Goal: Information Seeking & Learning: Learn about a topic

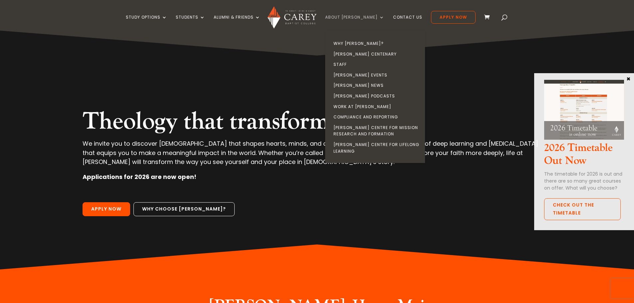
click at [357, 18] on link "About [PERSON_NAME]" at bounding box center [354, 23] width 59 height 16
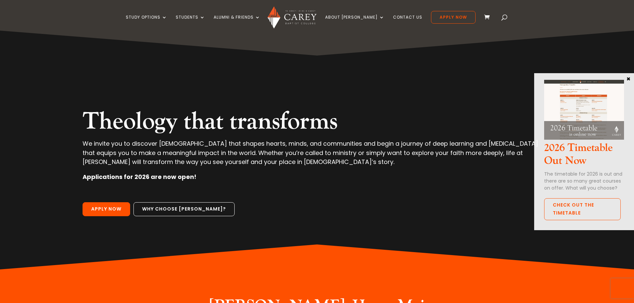
click at [319, 78] on div "Theology that transforms We invite you to discover theology that shapes hearts,…" at bounding box center [317, 150] width 558 height 239
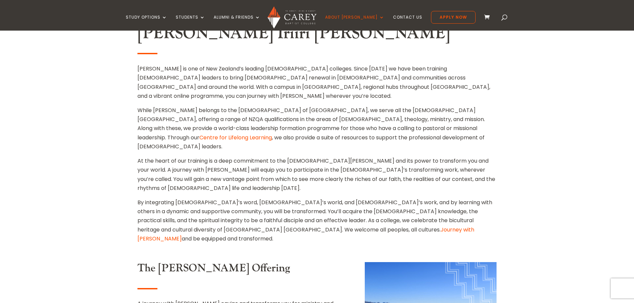
scroll to position [181, 0]
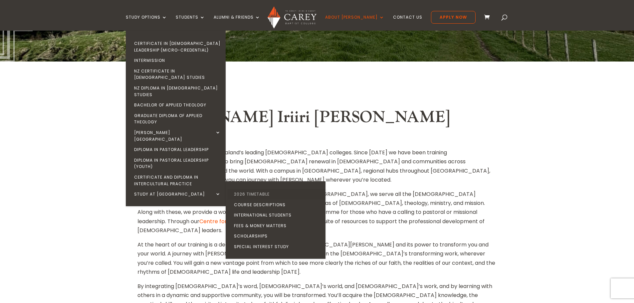
click at [273, 189] on link "2026 Timetable" at bounding box center [277, 194] width 100 height 11
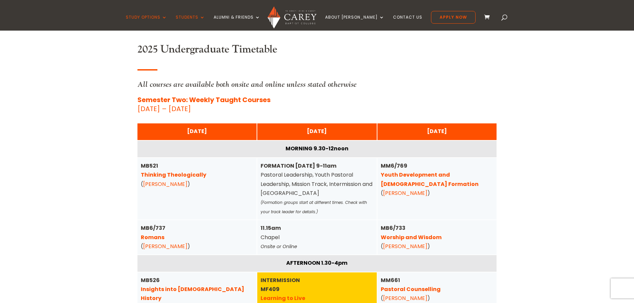
scroll to position [366, 0]
